Goal: Information Seeking & Learning: Find contact information

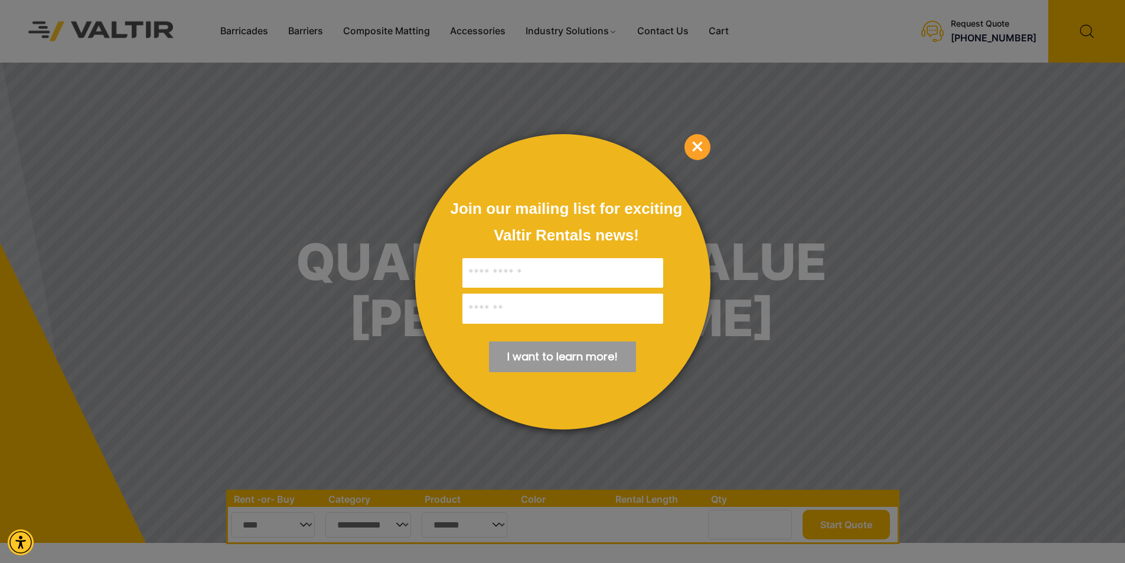
click at [674, 144] on div "Join our mailing list for exciting Valtir Rentals ​news! I want to learn more! …" at bounding box center [562, 281] width 295 height 295
click at [686, 148] on span "×" at bounding box center [697, 147] width 26 height 26
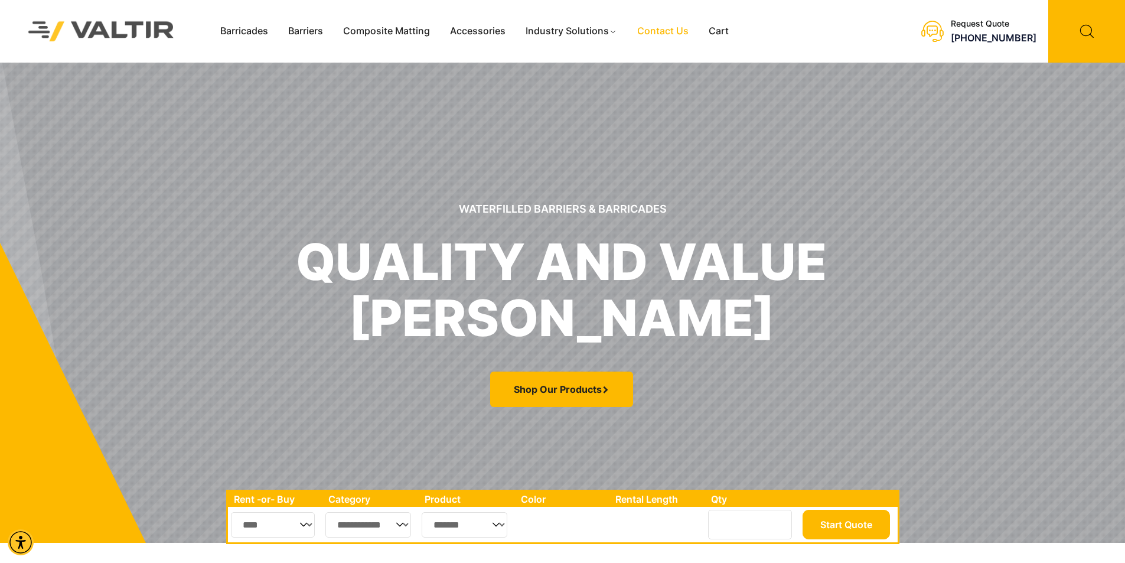
click at [654, 28] on link "Contact Us" at bounding box center [662, 31] width 71 height 18
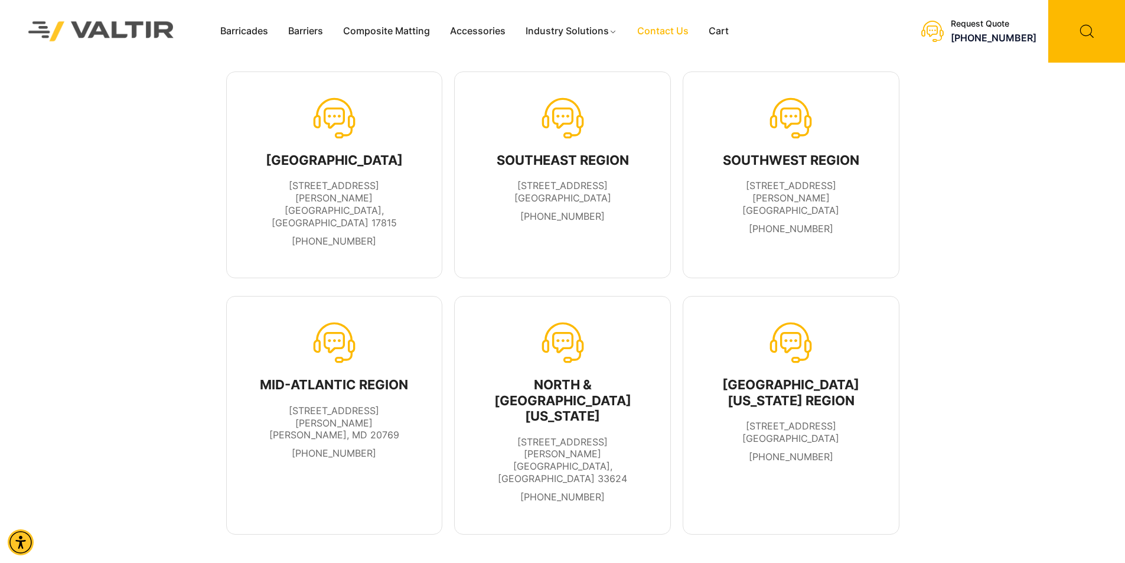
click at [361, 152] on div "NORTH REGION 900 Patterson Drive Bloomsburg, PA 17815 570-380-2856" at bounding box center [335, 199] width 166 height 106
click at [356, 129] on div "NORTH REGION 900 Patterson Drive Bloomsburg, PA 17815 570-380-2856" at bounding box center [335, 175] width 166 height 156
click at [348, 119] on icon at bounding box center [334, 118] width 43 height 43
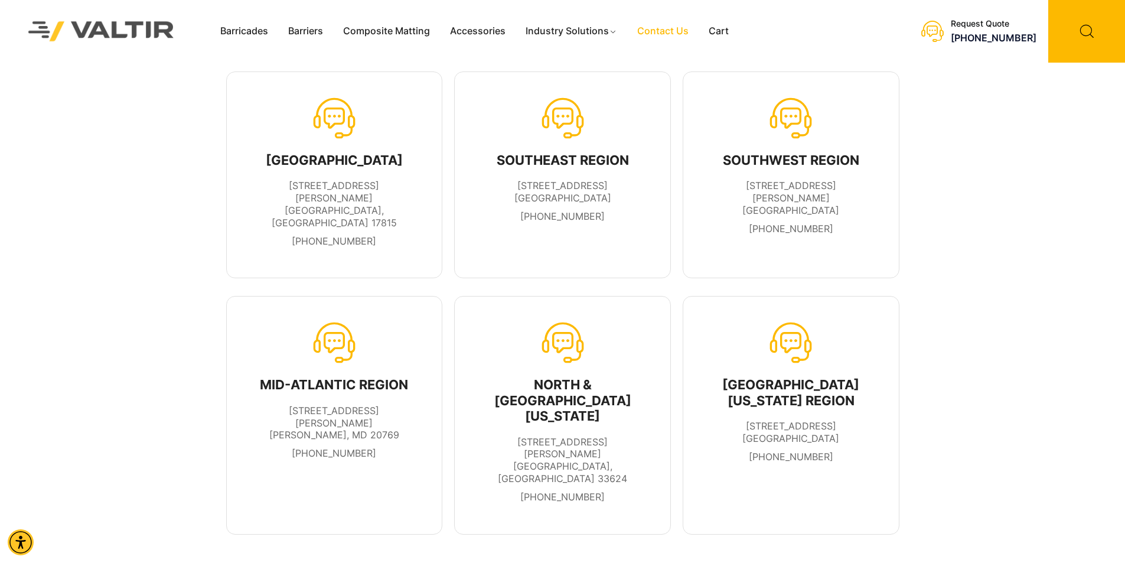
click at [348, 119] on icon at bounding box center [334, 118] width 43 height 43
drag, startPoint x: 348, startPoint y: 119, endPoint x: 348, endPoint y: 107, distance: 11.8
click at [348, 115] on icon at bounding box center [334, 118] width 43 height 43
click at [658, 15] on div "Menu Barricades Barriers Composite Matting Accessories Industry Solutions Const…" at bounding box center [518, 31] width 617 height 63
click at [663, 28] on link "Contact Us" at bounding box center [662, 31] width 71 height 18
